Goal: Information Seeking & Learning: Learn about a topic

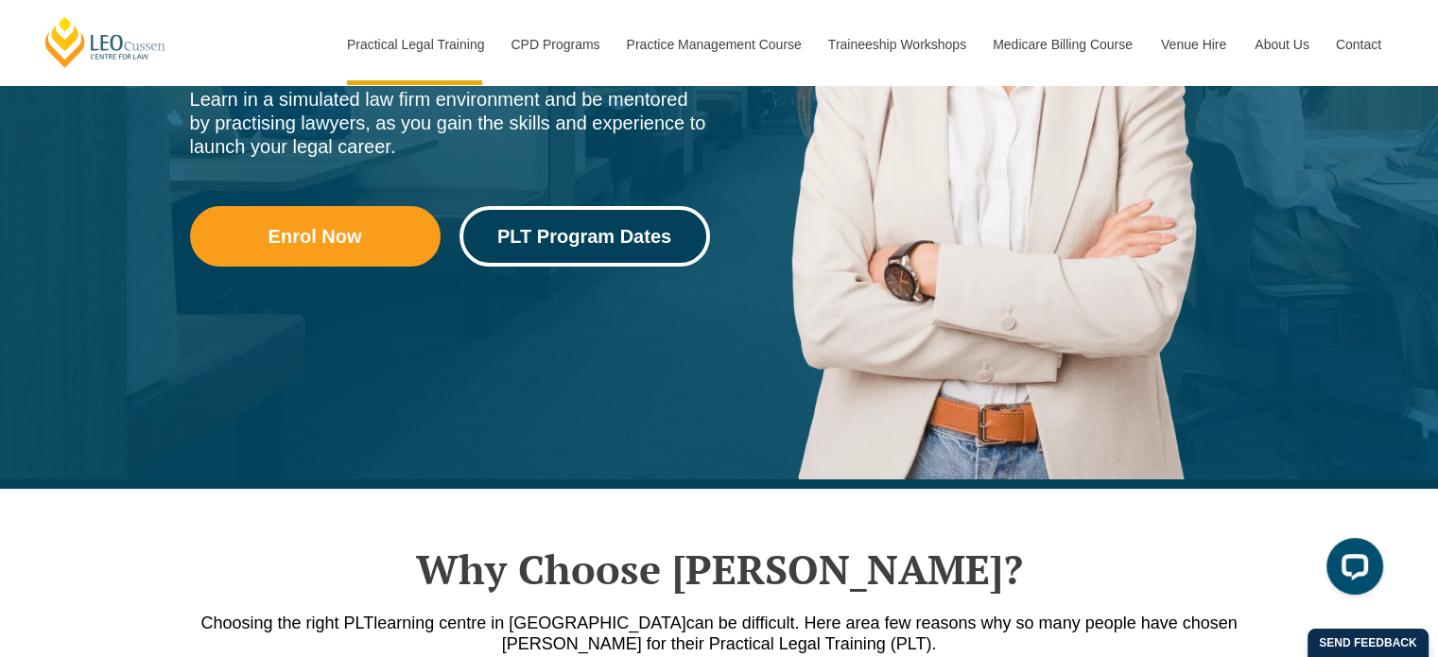
click at [594, 234] on span "PLT Program Dates" at bounding box center [584, 236] width 174 height 19
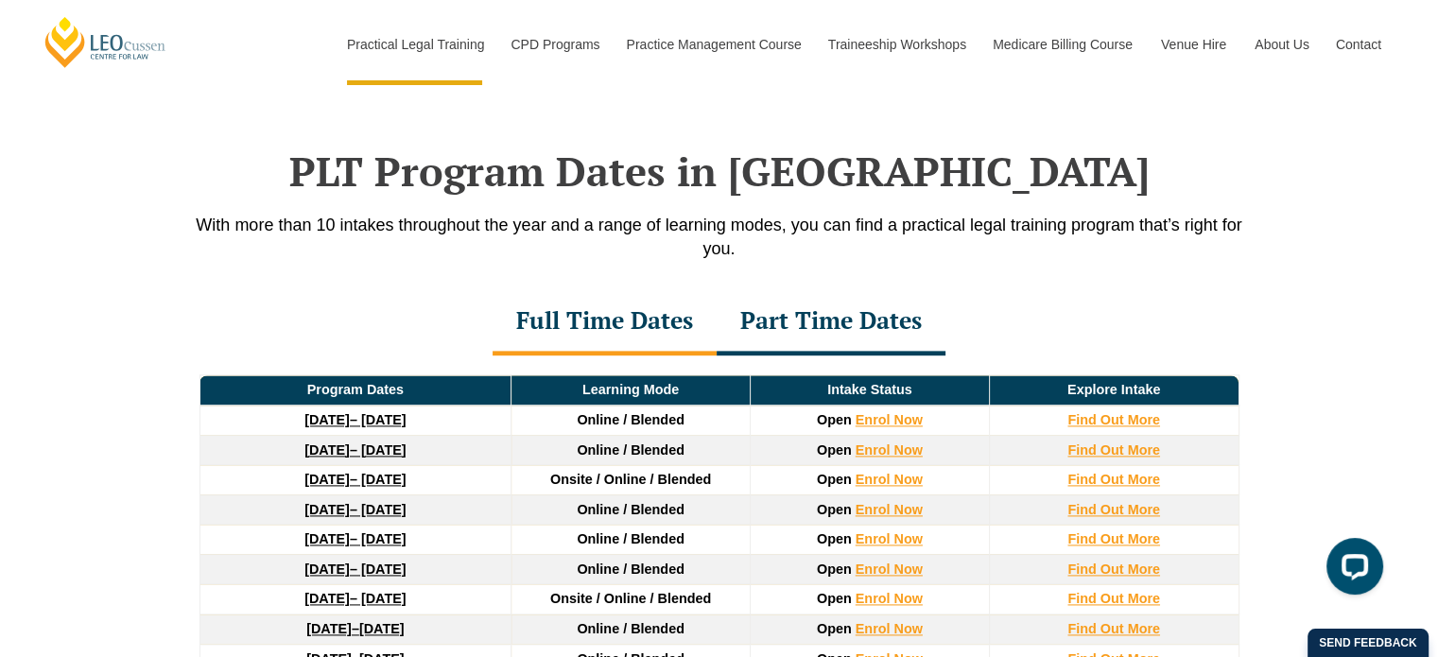
scroll to position [2464, 0]
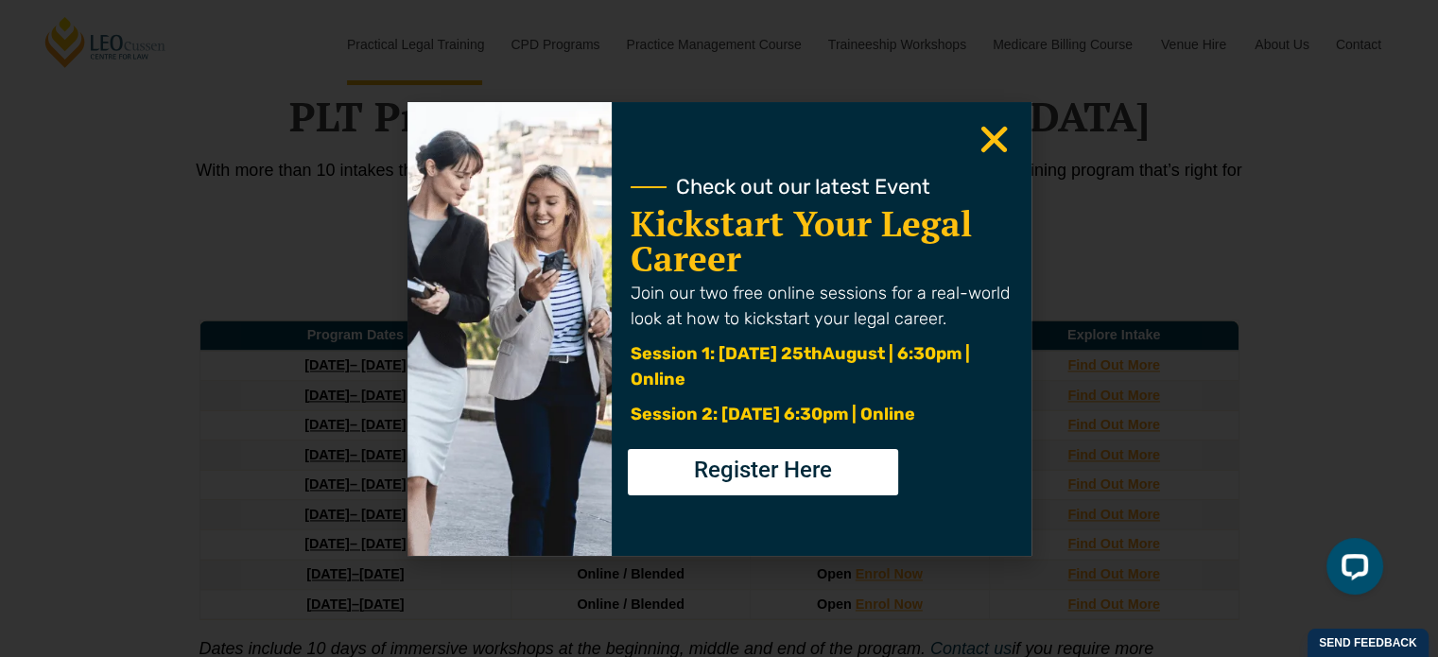
click at [995, 145] on icon "Close" at bounding box center [994, 139] width 37 height 37
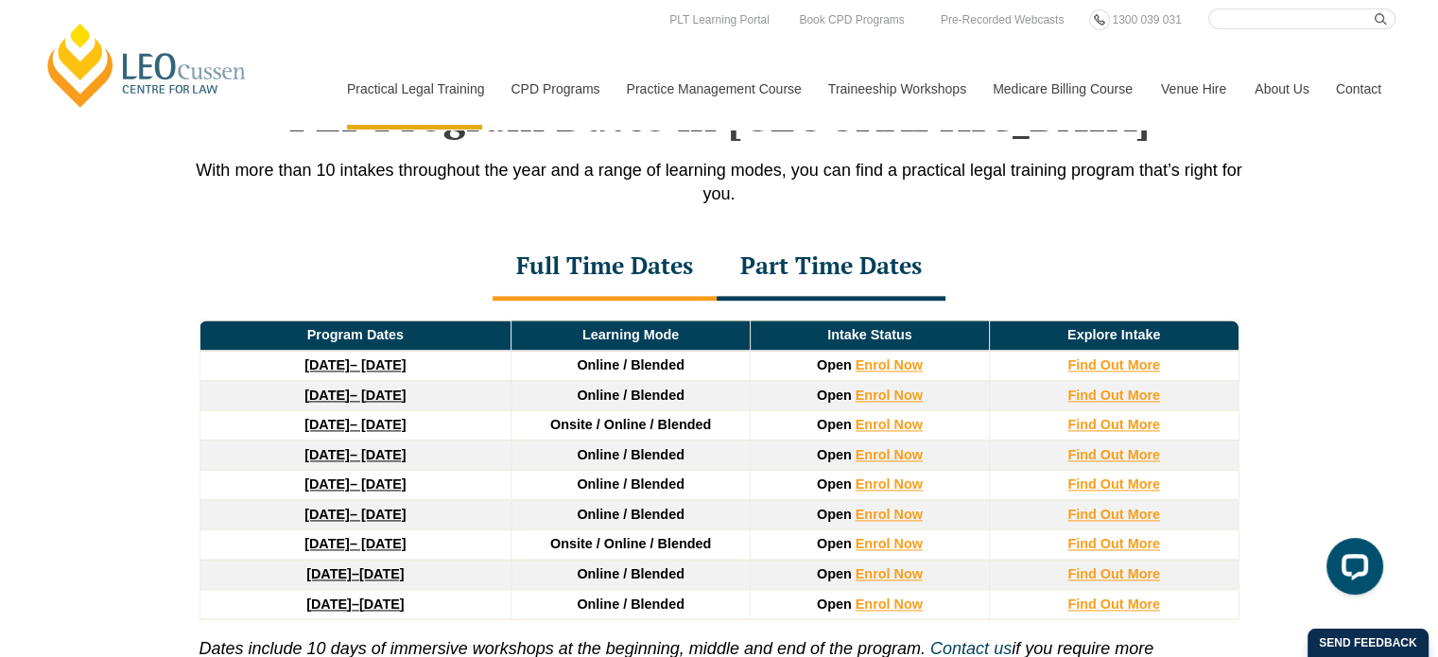
click at [373, 361] on link "22 September 2025 – 20 February 2026" at bounding box center [354, 364] width 101 height 15
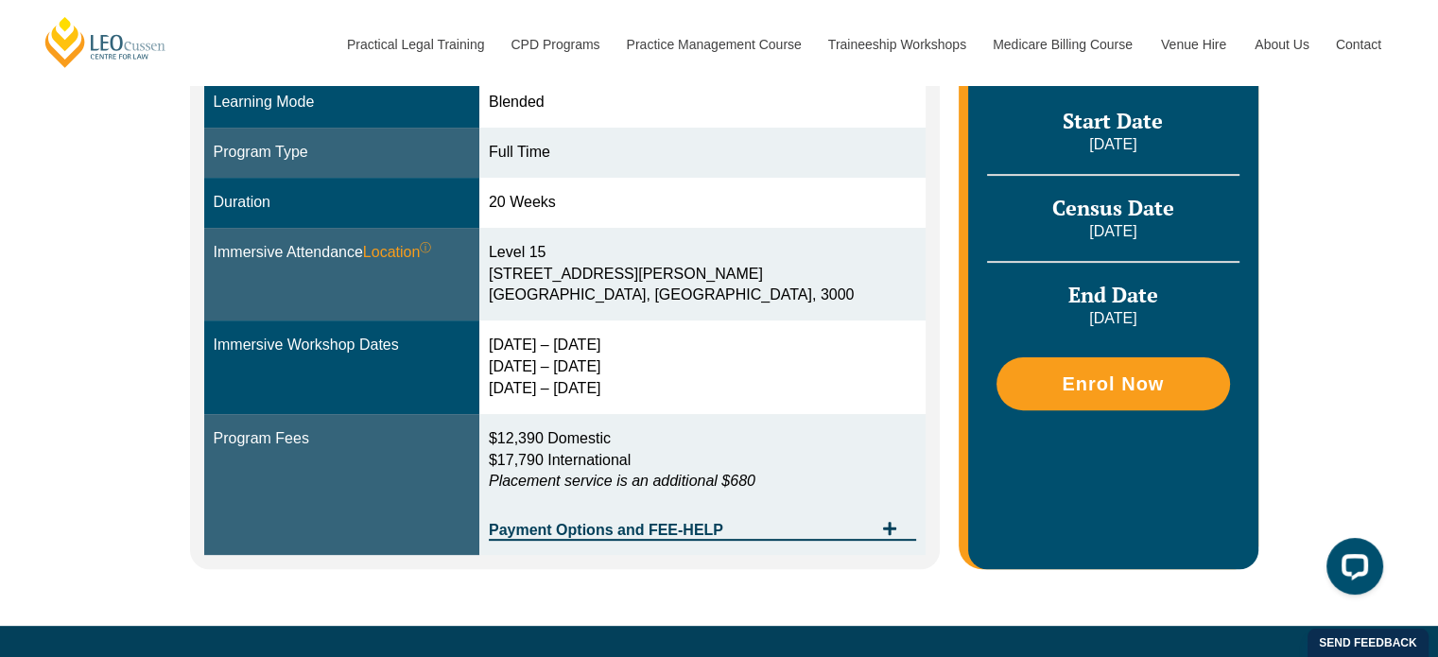
scroll to position [567, 0]
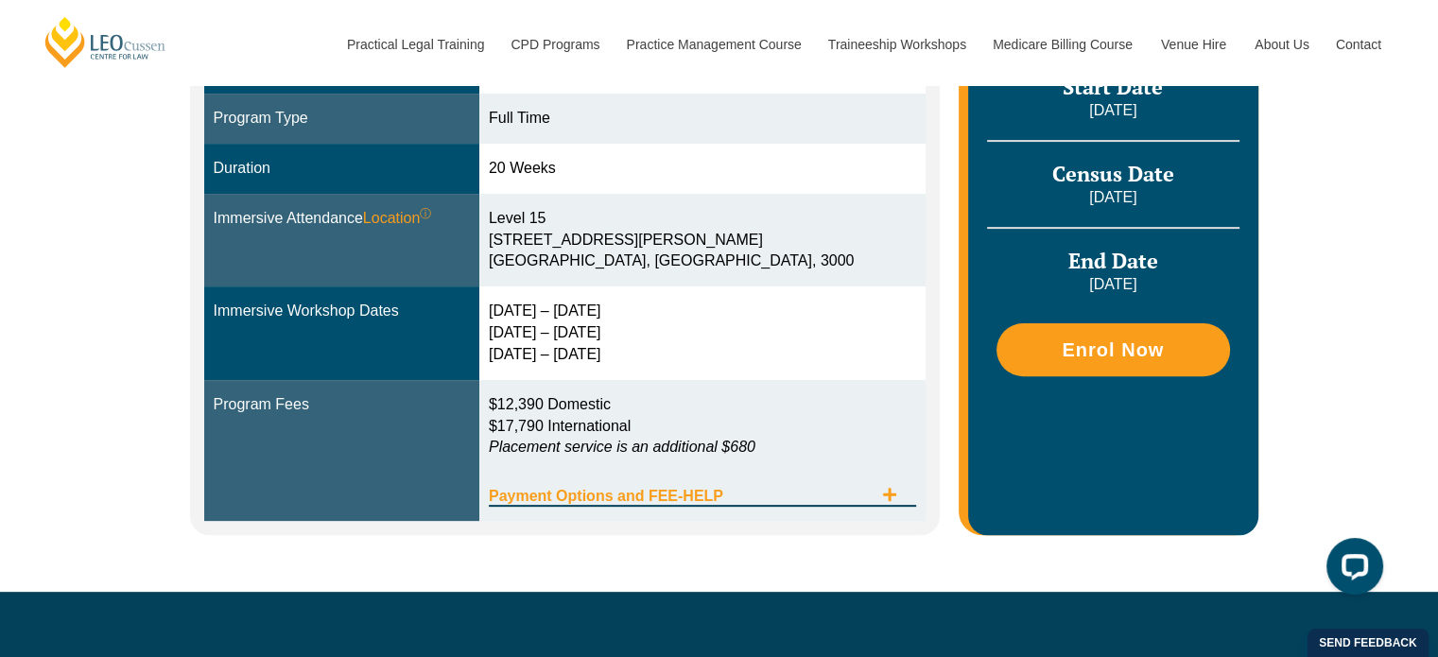
click at [810, 487] on div "Payment Options and FEE-HELP" at bounding box center [702, 487] width 427 height 39
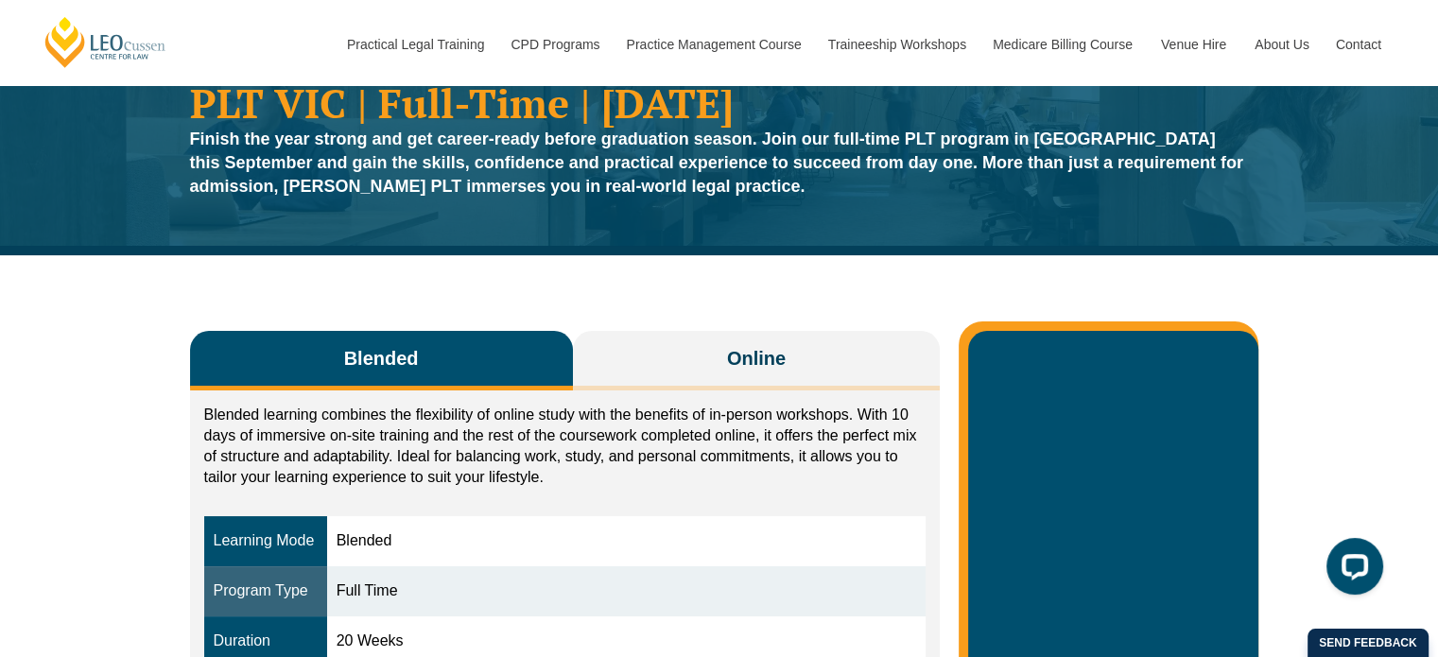
scroll to position [378, 0]
